Goal: Task Accomplishment & Management: Manage account settings

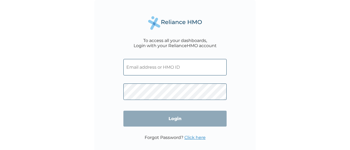
click at [3, 2] on div "To access all your dashboards, Login with your RelianceHMO account Login Forgot…" at bounding box center [175, 75] width 350 height 150
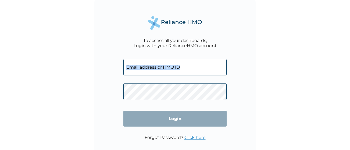
click at [341, 9] on div "To access all your dashboards, Login with your RelianceHMO account Login Forgot…" at bounding box center [175, 75] width 350 height 150
drag, startPoint x: 341, startPoint y: 9, endPoint x: 348, endPoint y: 3, distance: 9.2
click at [348, 3] on div "To access all your dashboards, Login with your RelianceHMO account Login Forgot…" at bounding box center [175, 75] width 350 height 150
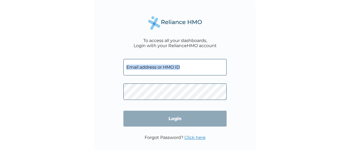
click at [348, 3] on div "To access all your dashboards, Login with your RelianceHMO account Login Forgot…" at bounding box center [175, 75] width 350 height 150
